Goal: Navigation & Orientation: Understand site structure

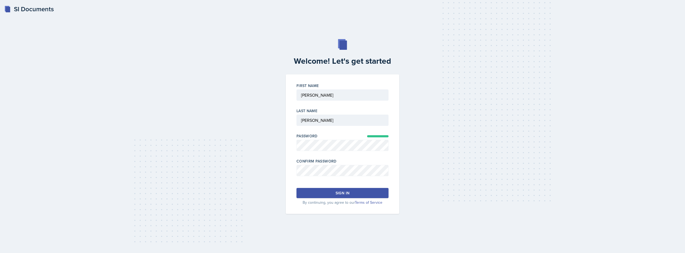
click at [335, 191] on button "Sign in" at bounding box center [343, 193] width 92 height 10
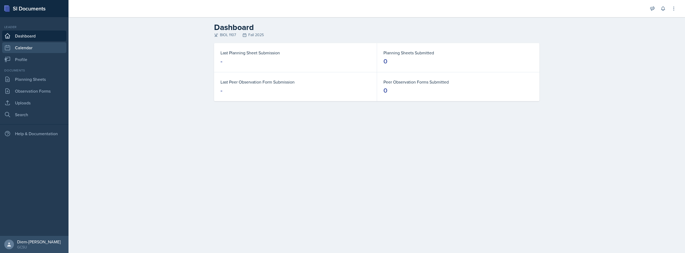
click at [18, 45] on link "Calendar" at bounding box center [34, 47] width 64 height 11
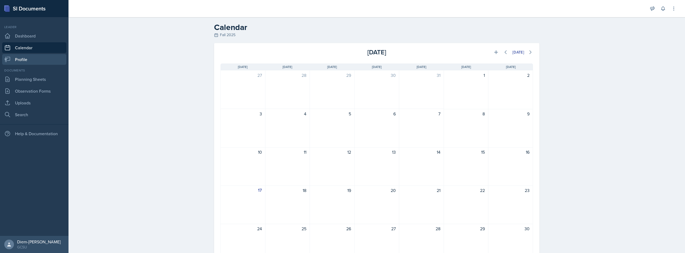
click at [16, 58] on link "Profile" at bounding box center [34, 59] width 64 height 11
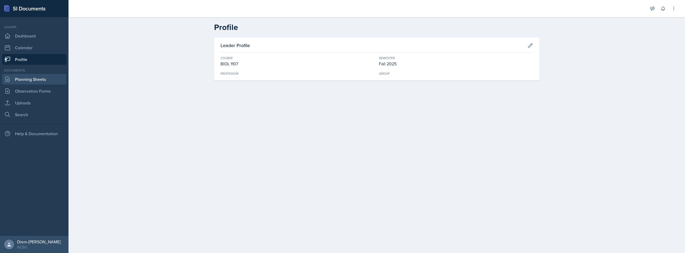
click at [19, 80] on link "Planning Sheets" at bounding box center [34, 79] width 64 height 11
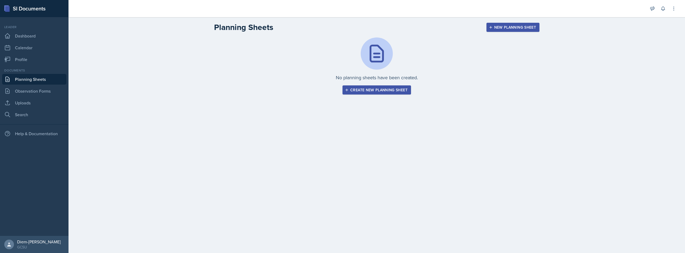
click at [22, 69] on div "Documents" at bounding box center [34, 70] width 64 height 5
click at [22, 60] on link "Profile" at bounding box center [34, 59] width 64 height 11
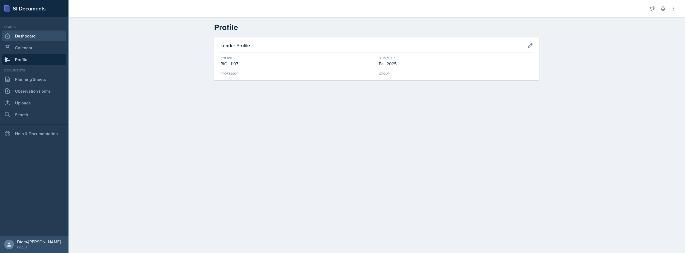
click at [31, 36] on link "Dashboard" at bounding box center [34, 36] width 64 height 11
